Goal: Task Accomplishment & Management: Manage account settings

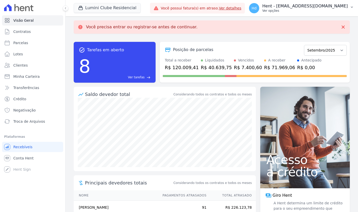
click at [343, 13] on div "Hd Hent - [EMAIL_ADDRESS][DOMAIN_NAME] Ver opções" at bounding box center [298, 8] width 99 height 10
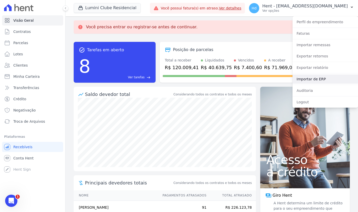
click at [323, 80] on link "Importar de ERP" at bounding box center [324, 79] width 65 height 9
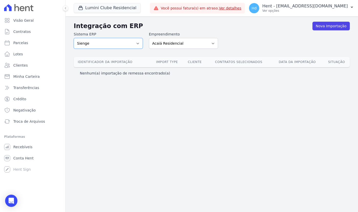
click at [118, 43] on select "Sienge" at bounding box center [108, 43] width 69 height 11
click at [135, 45] on select "Sienge" at bounding box center [108, 43] width 69 height 11
click at [313, 8] on p "Hent - [EMAIL_ADDRESS][DOMAIN_NAME]" at bounding box center [304, 6] width 85 height 5
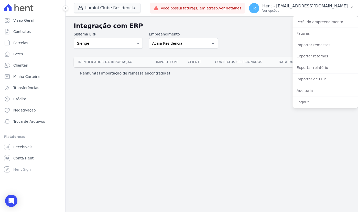
click at [236, 117] on div "Integração com ERP Nova Importação Sistema ERP Sienge Empreendimento Acaiá Resi…" at bounding box center [211, 114] width 292 height 196
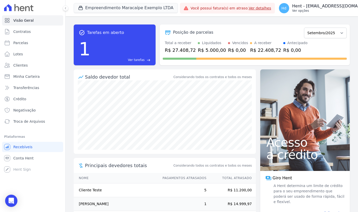
click at [340, 8] on p "Hent - [EMAIL_ADDRESS][DOMAIN_NAME]" at bounding box center [334, 6] width 85 height 5
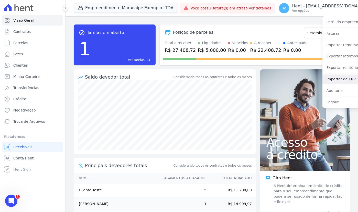
click at [322, 77] on link "Importar de ERP" at bounding box center [354, 79] width 65 height 9
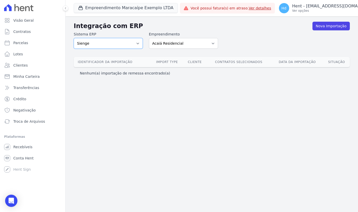
click at [134, 47] on select "Sienge" at bounding box center [108, 43] width 69 height 11
click at [136, 46] on select "Sienge" at bounding box center [108, 43] width 69 height 11
click at [256, 33] on div "Sistema ERP Sienge Empreendimento Acaiá Residencial ACQUA 8 PELOTAS SPE LTDA AC…" at bounding box center [212, 40] width 276 height 17
click at [201, 45] on select "Acaiá Residencial ACQUA 8 PELOTAS SPE LTDA ACQUA 8 PELOTAS SPE LTDA II ACQUA LI…" at bounding box center [183, 43] width 69 height 11
select select "62b5ef97-e059-44b4-af42-820fab1f9ca0"
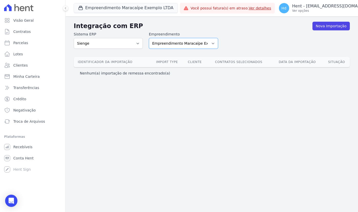
click at [149, 38] on select "Acaiá Residencial ACQUA 8 PELOTAS SPE LTDA ACQUA 8 PELOTAS SPE LTDA II ACQUA LI…" at bounding box center [183, 43] width 69 height 11
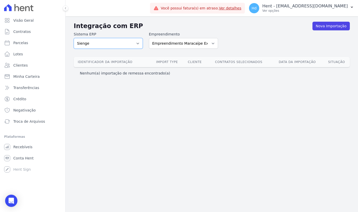
click at [127, 48] on select "Sienge" at bounding box center [108, 43] width 69 height 11
click at [138, 46] on select "Sienge" at bounding box center [108, 43] width 69 height 11
click at [245, 49] on div "Sistema ERP Sienge Empreendimento Acaiá Residencial ACQUA 8 PELOTAS SPE LTDA AC…" at bounding box center [212, 40] width 276 height 17
click at [127, 44] on select "Sienge" at bounding box center [108, 43] width 69 height 11
click at [130, 46] on select "Sienge" at bounding box center [108, 43] width 69 height 11
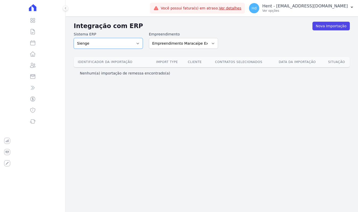
click at [133, 44] on select "Sienge" at bounding box center [108, 43] width 69 height 11
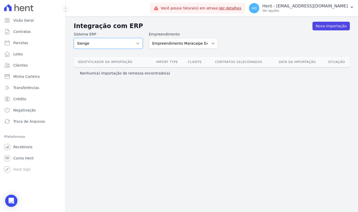
click at [127, 47] on select "Sienge CVCRM" at bounding box center [108, 43] width 69 height 11
click at [132, 47] on select "Sienge CVCRM" at bounding box center [108, 43] width 69 height 11
click at [297, 7] on p "Hent - [EMAIL_ADDRESS][DOMAIN_NAME]" at bounding box center [304, 6] width 85 height 5
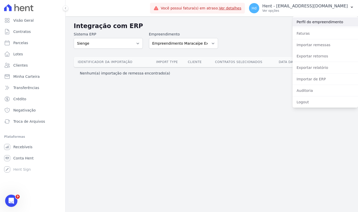
click at [313, 24] on link "Perfil do empreendimento" at bounding box center [324, 21] width 65 height 9
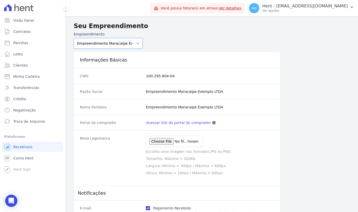
click at [135, 43] on select "Acaiá Residencial ACQUA 8 PELOTAS SPE LTDA ACQUA 8 PELOTAS SPE LTDA II ACQUA LI…" at bounding box center [108, 43] width 69 height 11
select select "d67cd1a2-af35-47d4-957f-f3bdcc94b06a"
click at [74, 38] on select "Acaiá Residencial ACQUA 8 PELOTAS SPE LTDA ACQUA 8 PELOTAS SPE LTDA II ACQUA LI…" at bounding box center [108, 43] width 69 height 11
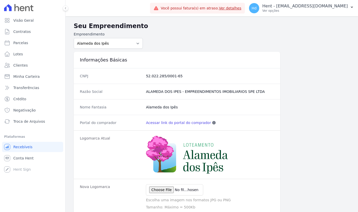
click at [181, 120] on link "Acessar link do portal do comprador" at bounding box center [178, 122] width 65 height 5
click at [32, 68] on link "Clientes" at bounding box center [32, 65] width 61 height 10
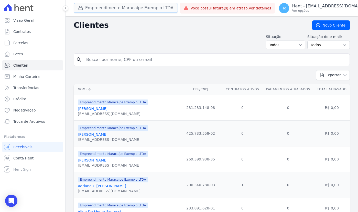
click at [123, 9] on button "Empreendimento Maracaípe Exemplo LTDA" at bounding box center [126, 8] width 104 height 10
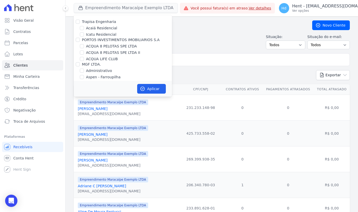
scroll to position [510, 0]
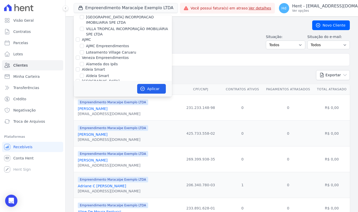
click at [111, 62] on label "Alameda dos Ipês" at bounding box center [102, 64] width 32 height 5
click at [84, 62] on input "Alameda dos Ipês" at bounding box center [82, 64] width 4 height 4
checkbox input "true"
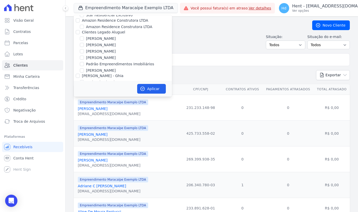
scroll to position [1087, 0]
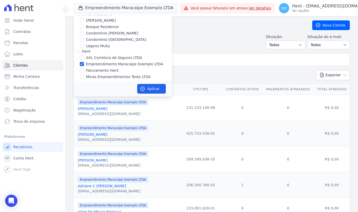
click at [111, 62] on label "Empreendimento Maracaípe Exemplo LTDA" at bounding box center [124, 64] width 77 height 5
click at [84, 62] on input "Empreendimento Maracaípe Exemplo LTDA" at bounding box center [82, 64] width 4 height 4
checkbox input "false"
click at [143, 87] on icon "button" at bounding box center [142, 88] width 5 height 5
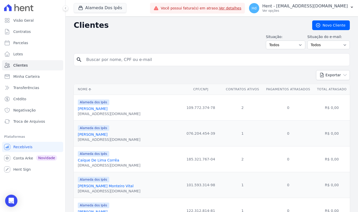
click at [179, 107] on td "109.772.374-78" at bounding box center [200, 108] width 43 height 26
copy tr "109.772.374-78"
